Goal: Information Seeking & Learning: Check status

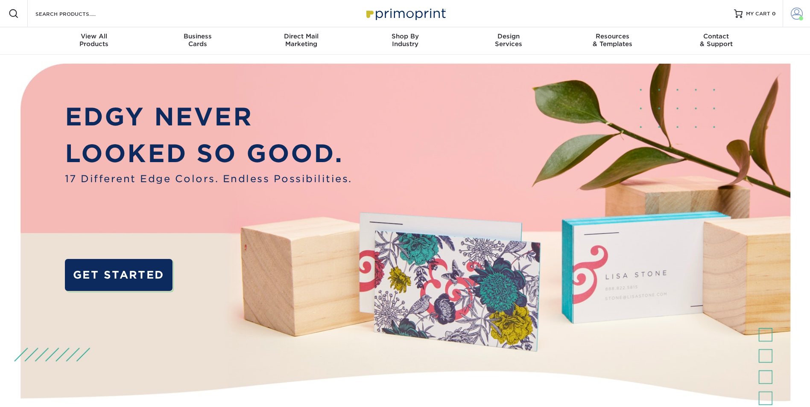
click at [793, 10] on span at bounding box center [797, 14] width 12 height 12
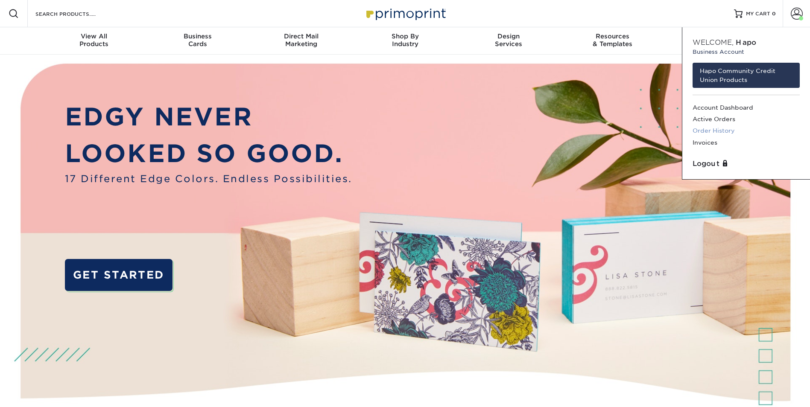
click at [712, 128] on link "Order History" at bounding box center [746, 131] width 107 height 12
click at [713, 132] on link "Order History" at bounding box center [746, 131] width 107 height 12
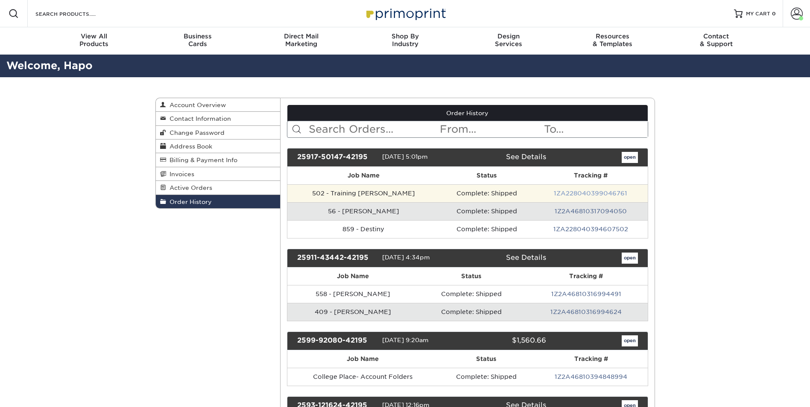
click at [589, 191] on link "1ZA228040399046761" at bounding box center [590, 193] width 73 height 7
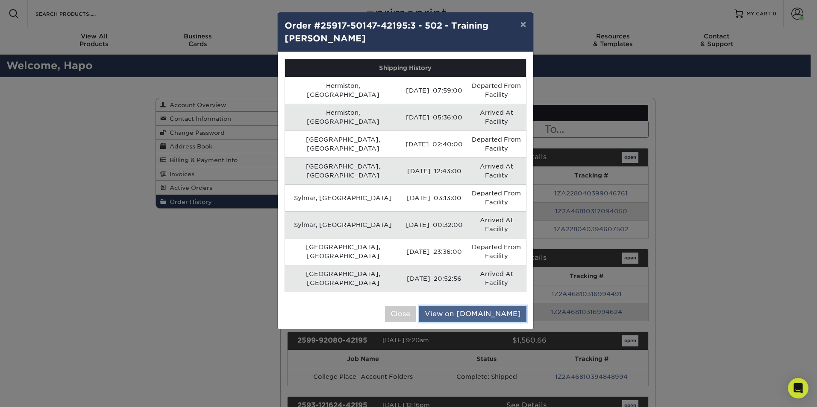
click at [482, 306] on link "View on [DOMAIN_NAME]" at bounding box center [472, 314] width 107 height 16
click at [401, 265] on td "[DATE] 20:52:56" at bounding box center [434, 278] width 66 height 27
click at [472, 265] on td "Arrived At Facility" at bounding box center [496, 278] width 59 height 27
click at [526, 23] on button "×" at bounding box center [523, 24] width 20 height 24
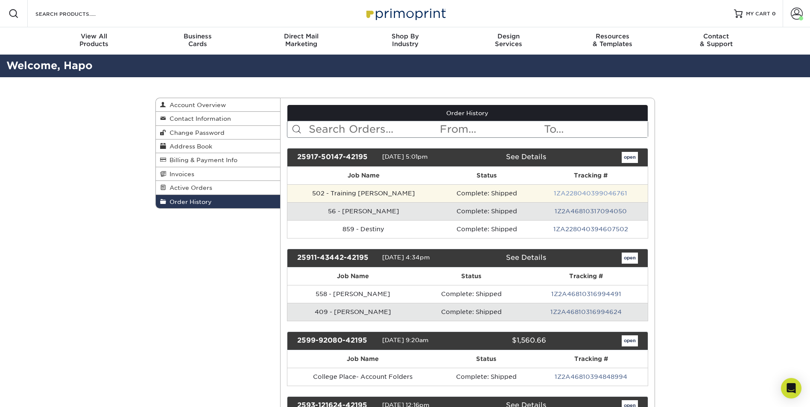
click at [580, 191] on link "1ZA228040399046761" at bounding box center [590, 193] width 73 height 7
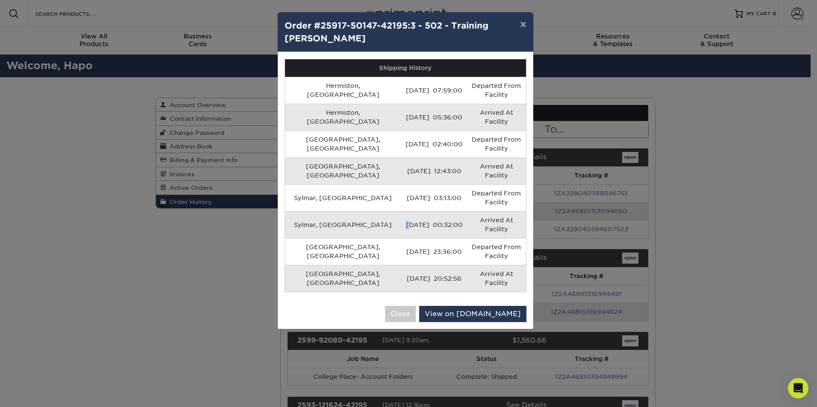
drag, startPoint x: 361, startPoint y: 174, endPoint x: 355, endPoint y: 175, distance: 6.5
click at [401, 211] on td "[DATE] 00:32:00" at bounding box center [434, 224] width 66 height 27
click at [521, 22] on button "×" at bounding box center [523, 24] width 20 height 24
